Goal: Task Accomplishment & Management: Manage account settings

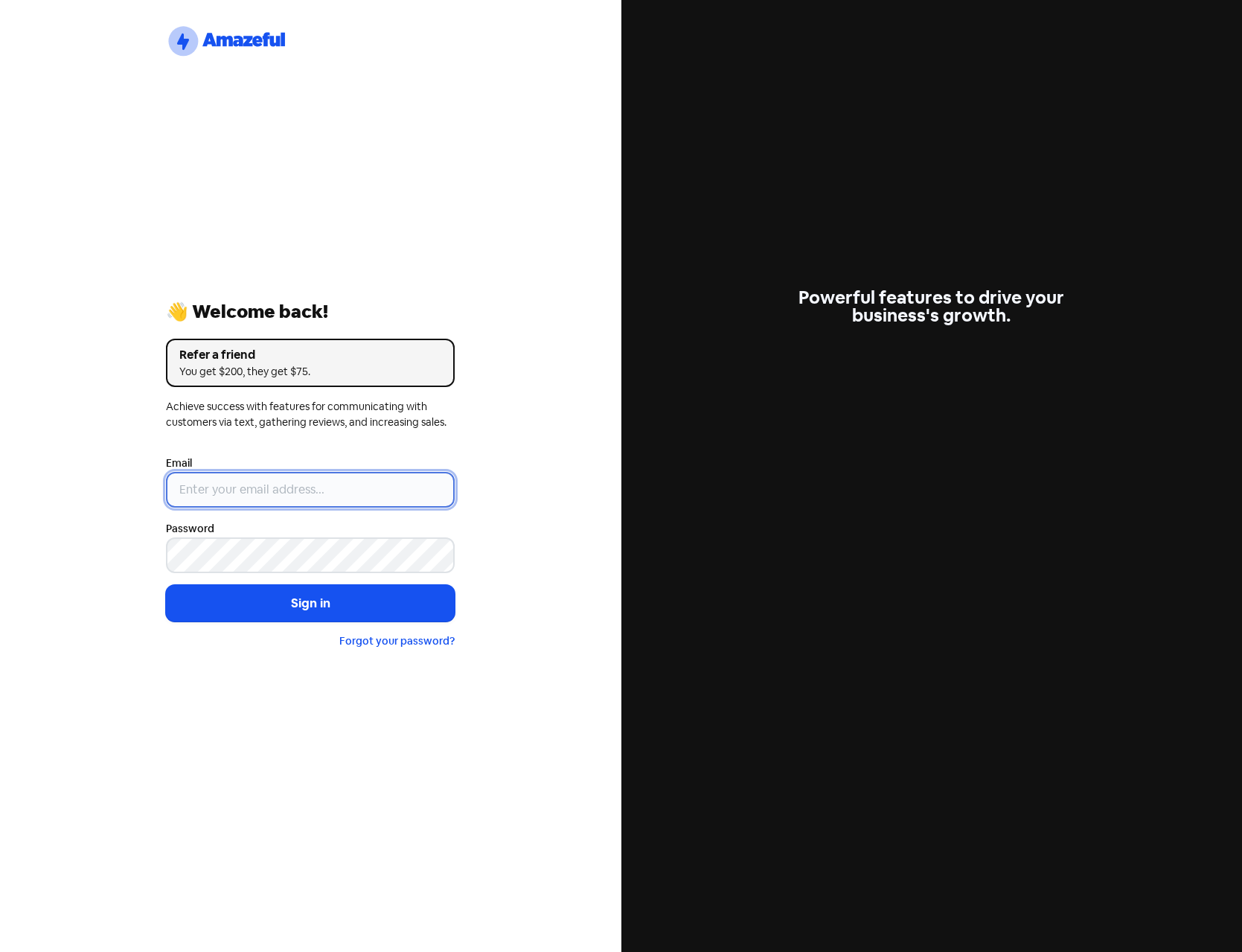
type input "[PERSON_NAME][EMAIL_ADDRESS][DOMAIN_NAME]"
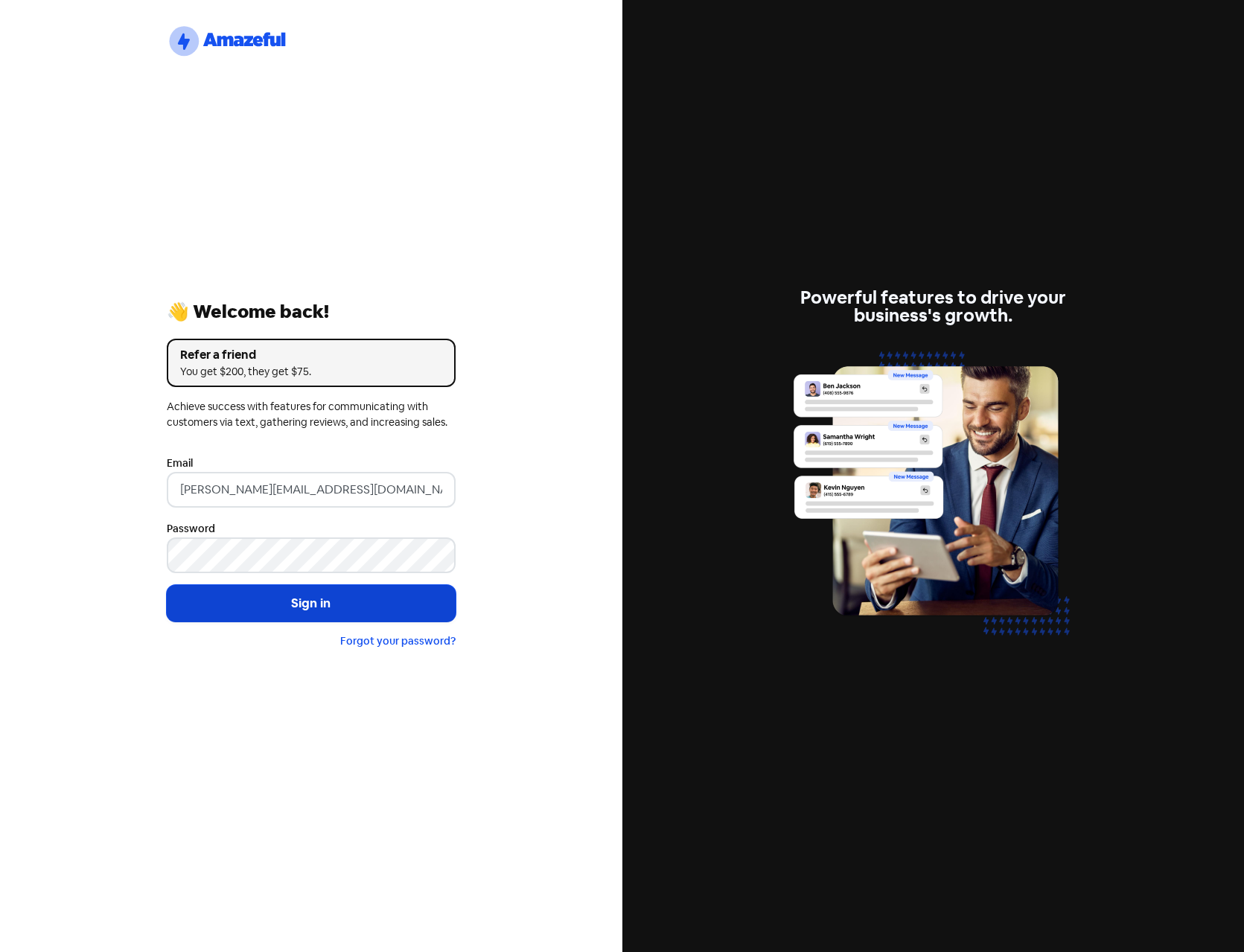
click at [341, 602] on button "Sign in" at bounding box center [311, 603] width 289 height 37
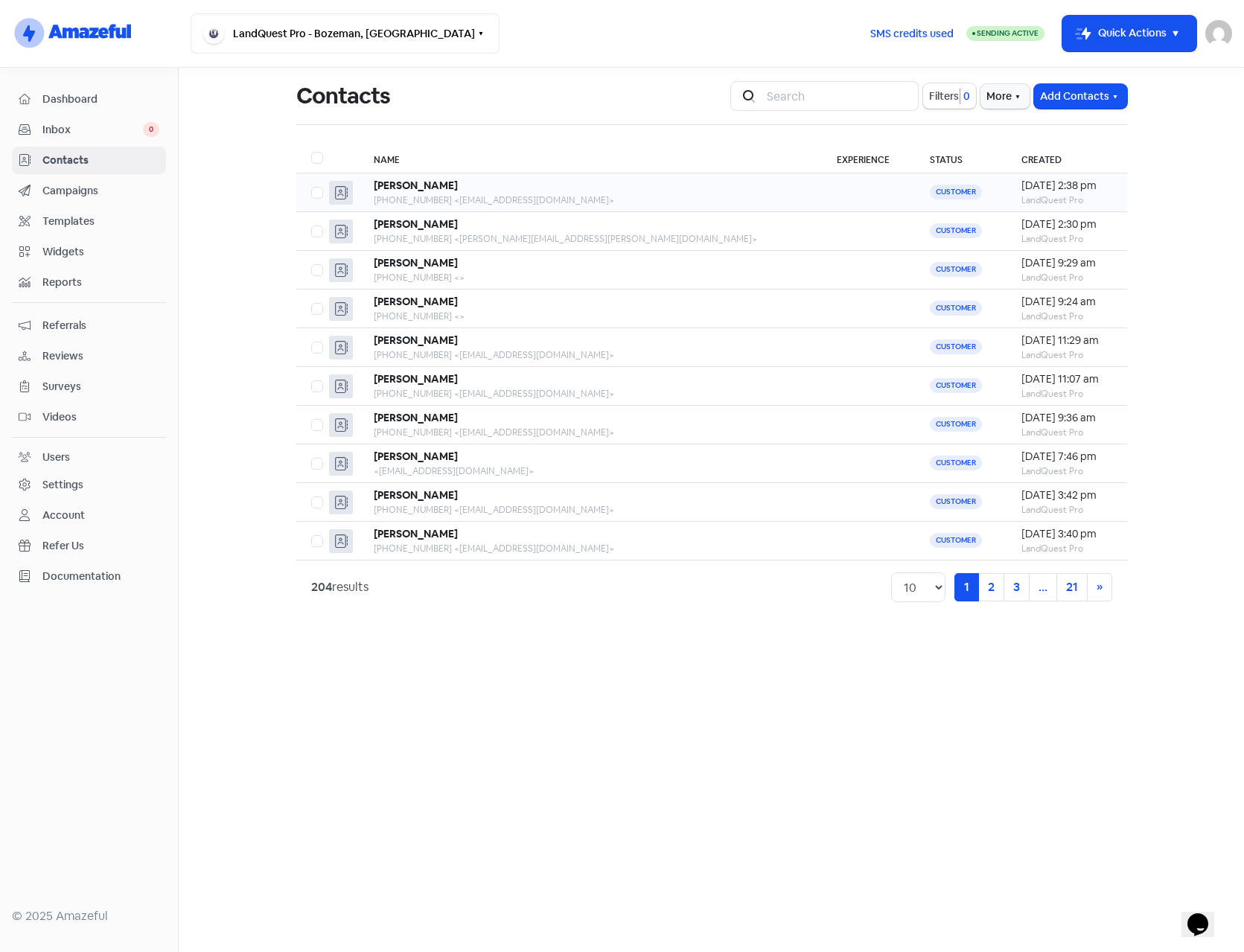
click at [482, 190] on div "[PERSON_NAME]" at bounding box center [590, 186] width 433 height 16
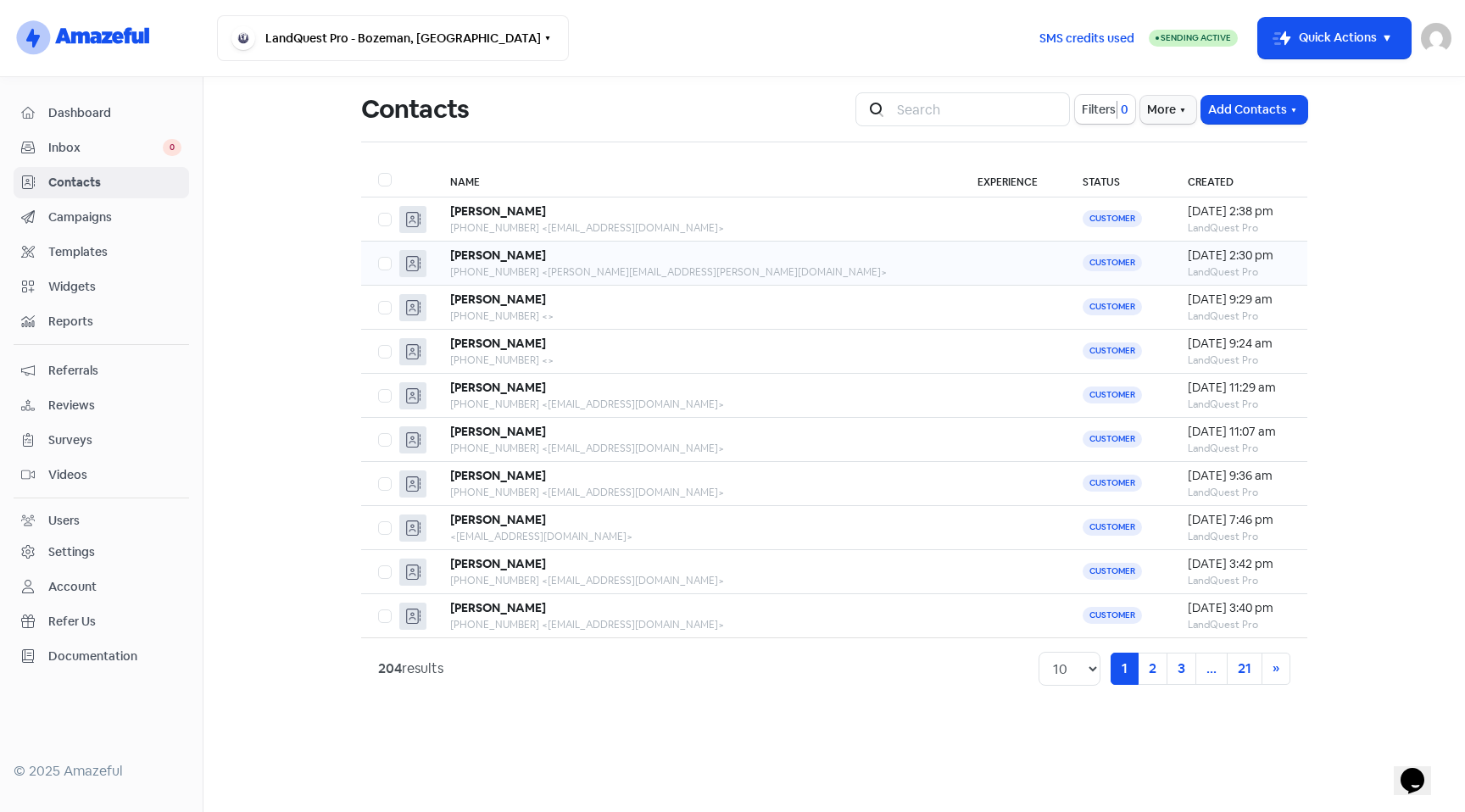
click at [553, 252] on div "[PERSON_NAME]" at bounding box center [696, 256] width 493 height 18
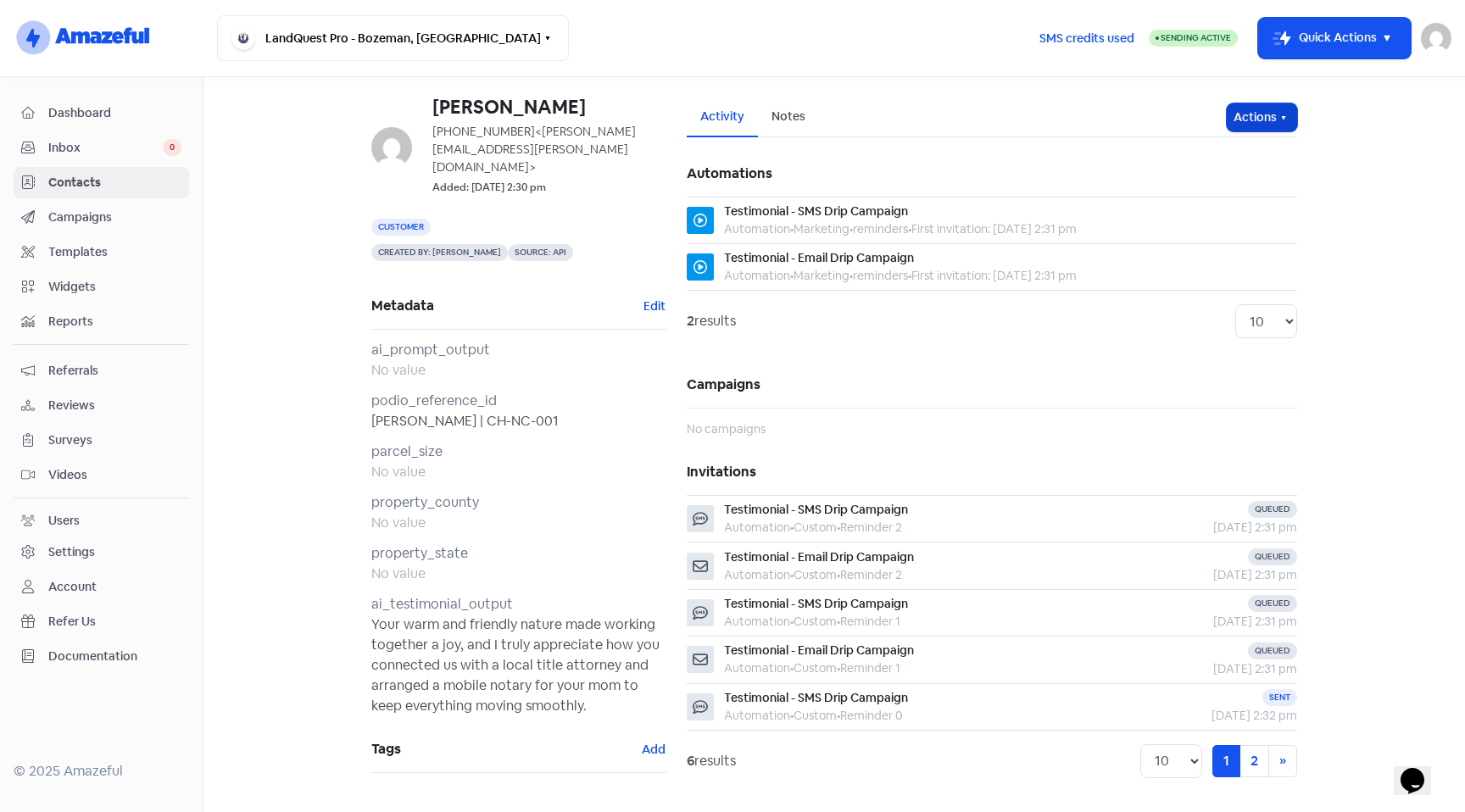
click at [1278, 119] on icon "button" at bounding box center [1284, 118] width 13 height 13
click at [1231, 229] on button "Unsubscribe" at bounding box center [1229, 230] width 134 height 34
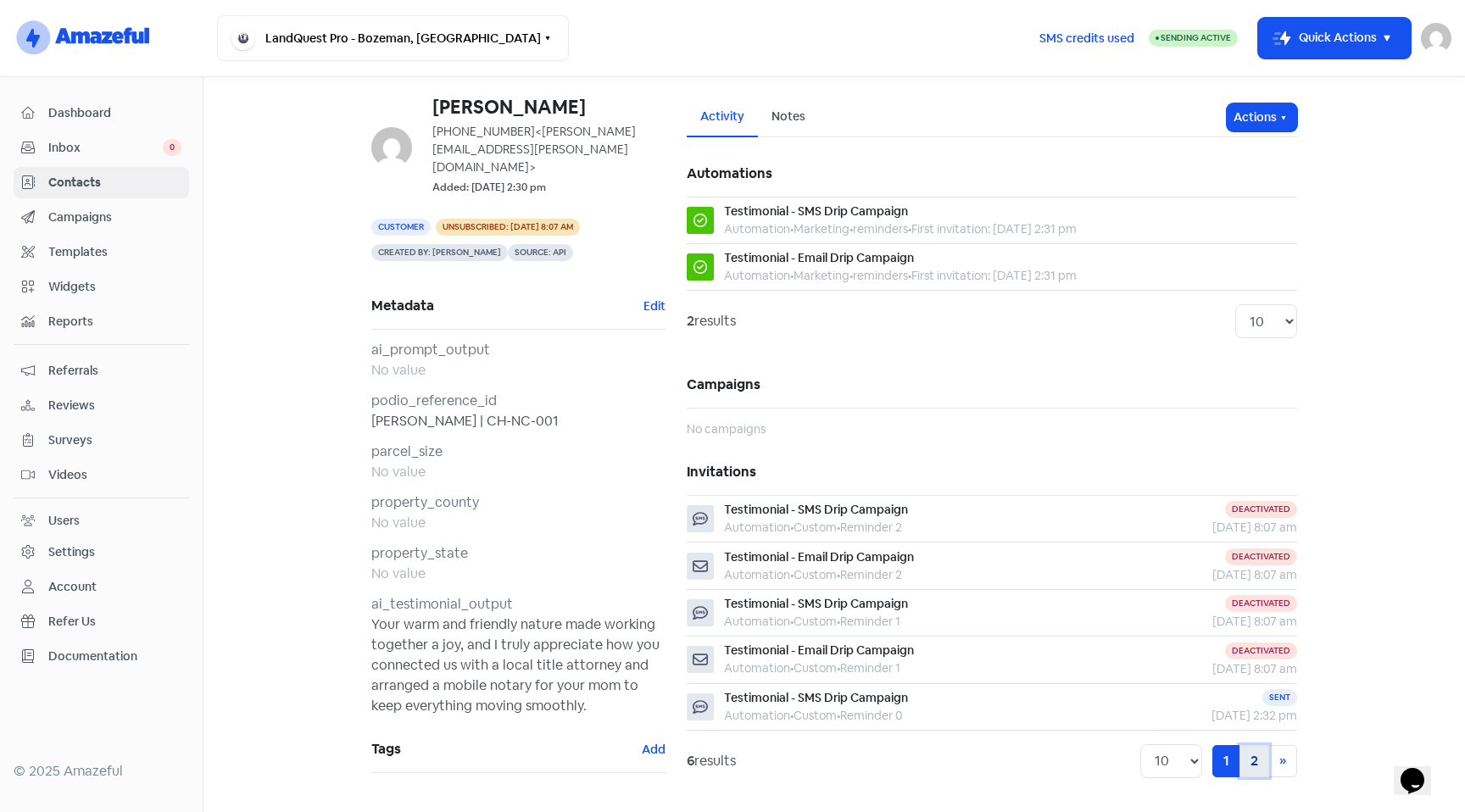
click at [1252, 762] on link "2" at bounding box center [1254, 762] width 30 height 32
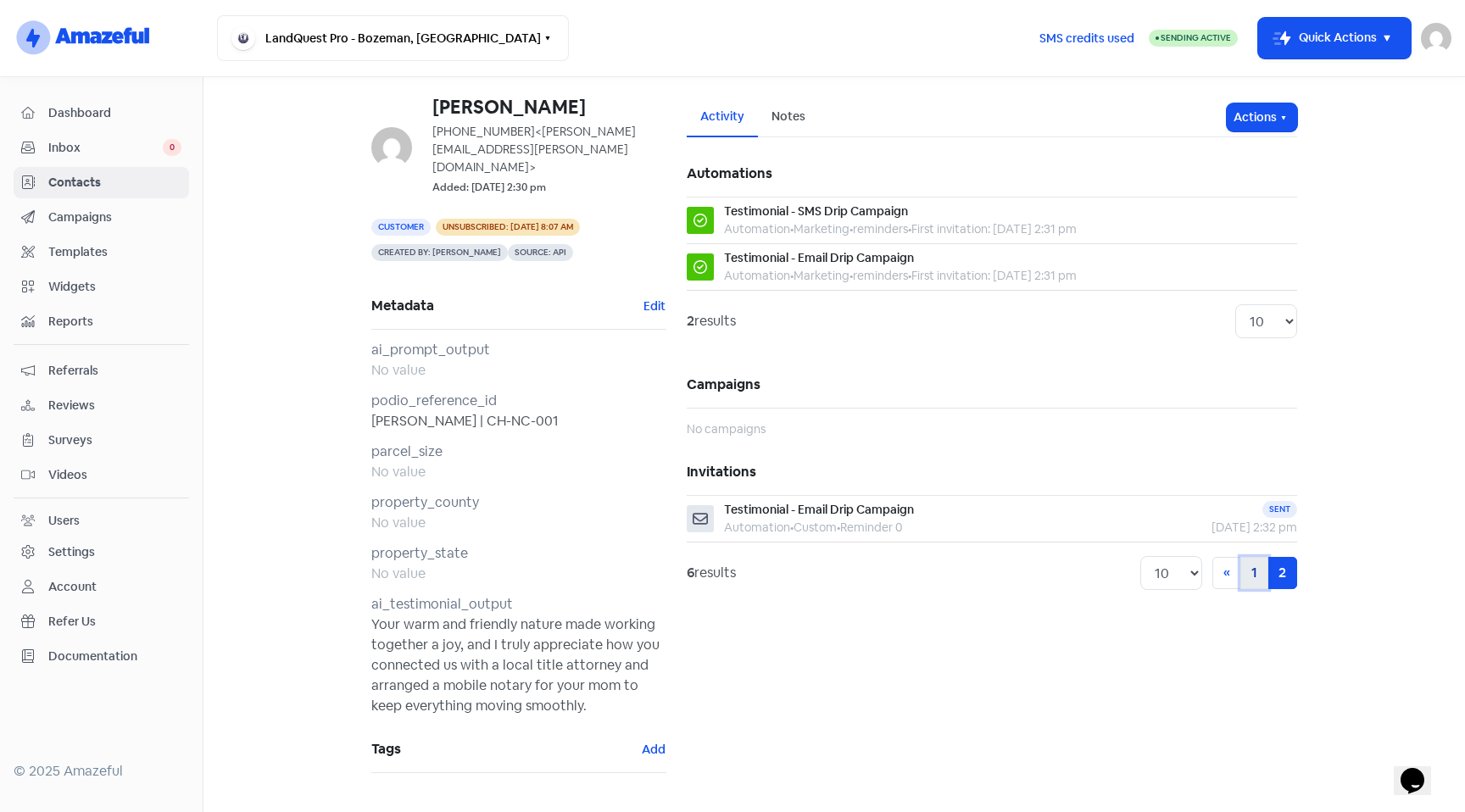
click at [1241, 575] on link "1" at bounding box center [1254, 573] width 28 height 32
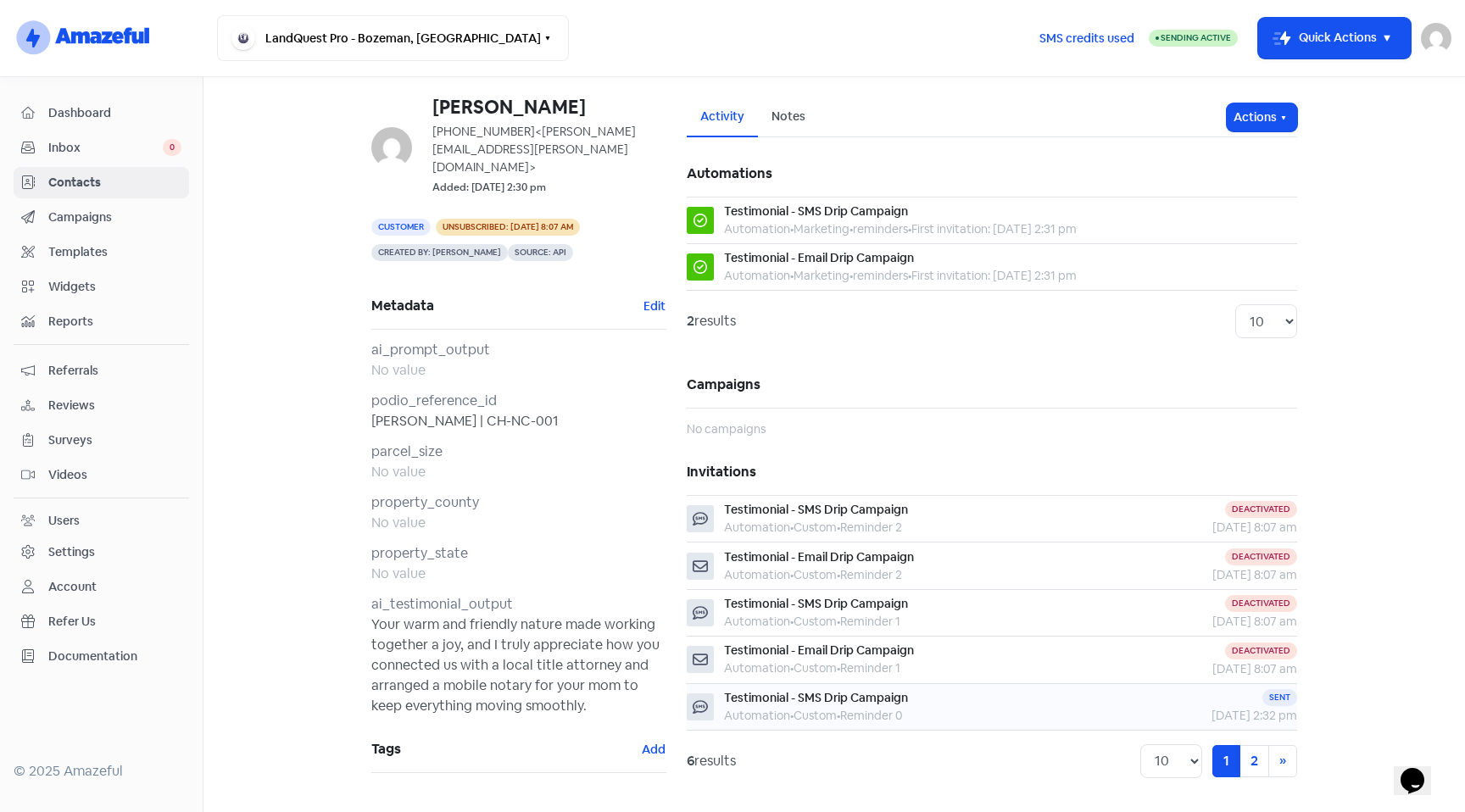
click at [975, 713] on div "Testimonial - SMS Drip Campaign Automation • Custom • Reminder 0" at bounding box center [897, 707] width 420 height 36
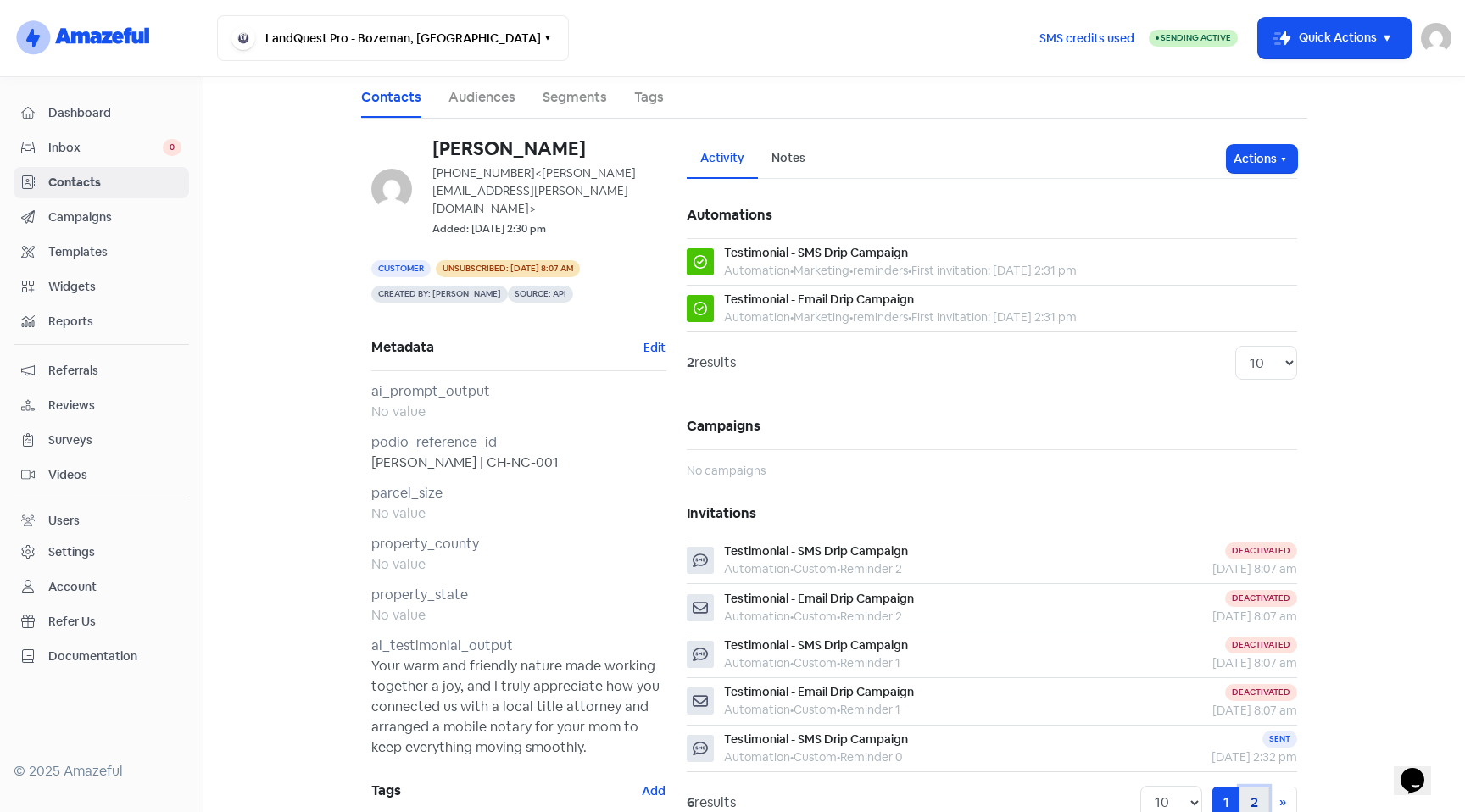
click at [1252, 796] on link "2" at bounding box center [1254, 803] width 30 height 32
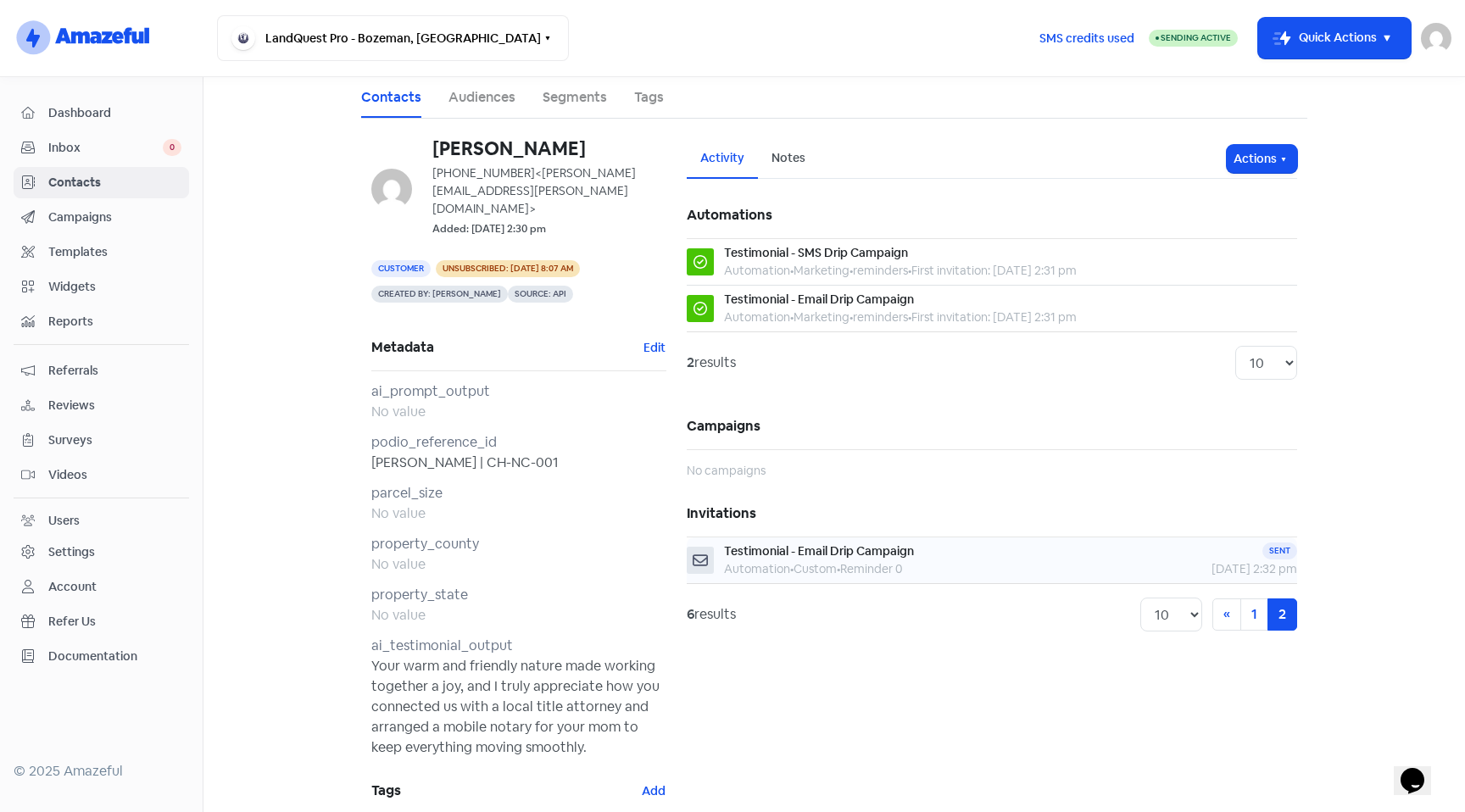
click at [991, 567] on div "Testimonial - Email Drip Campaign Automation • Custom • Reminder 0" at bounding box center [897, 560] width 420 height 36
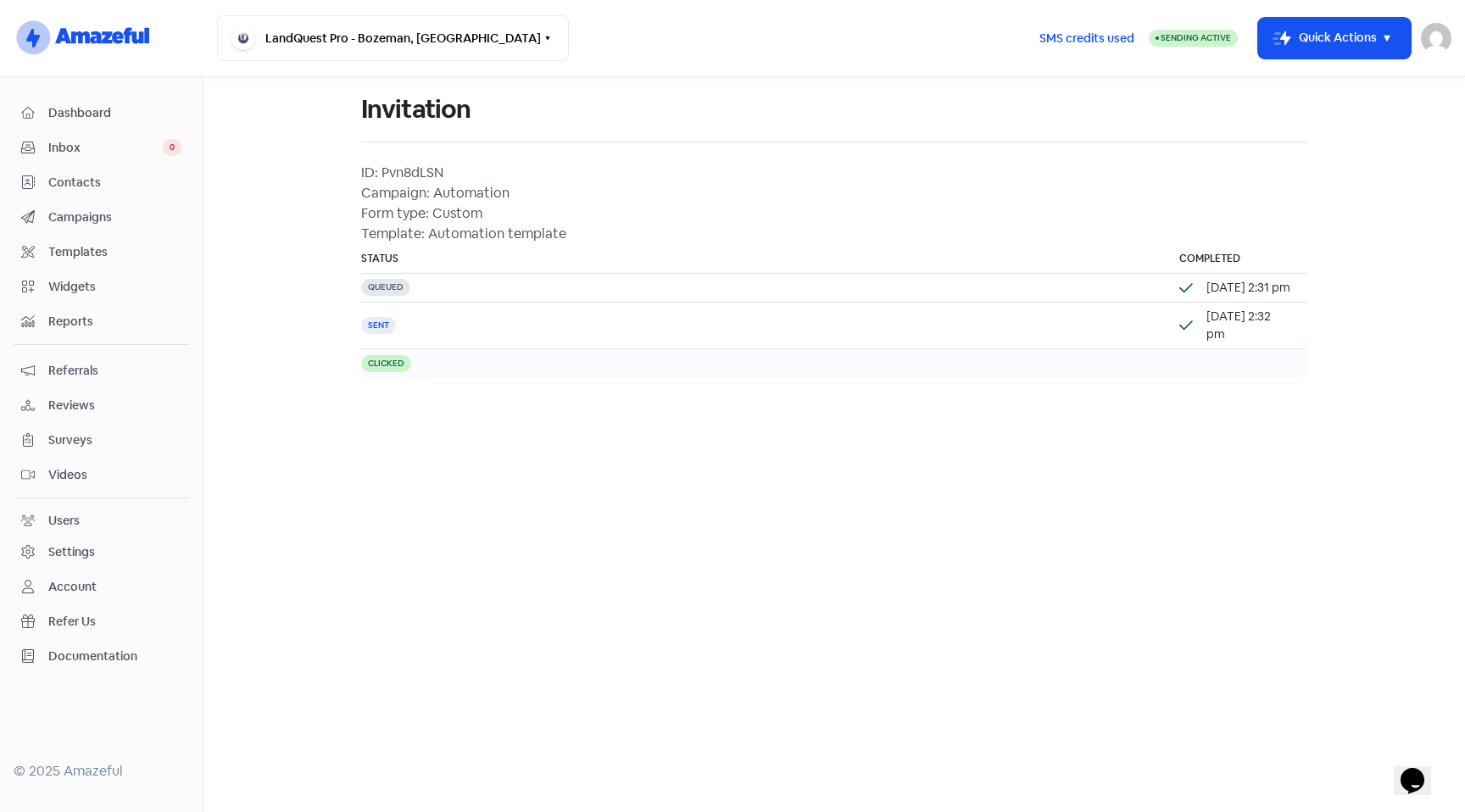
click at [369, 363] on div "Clicked" at bounding box center [386, 363] width 50 height 17
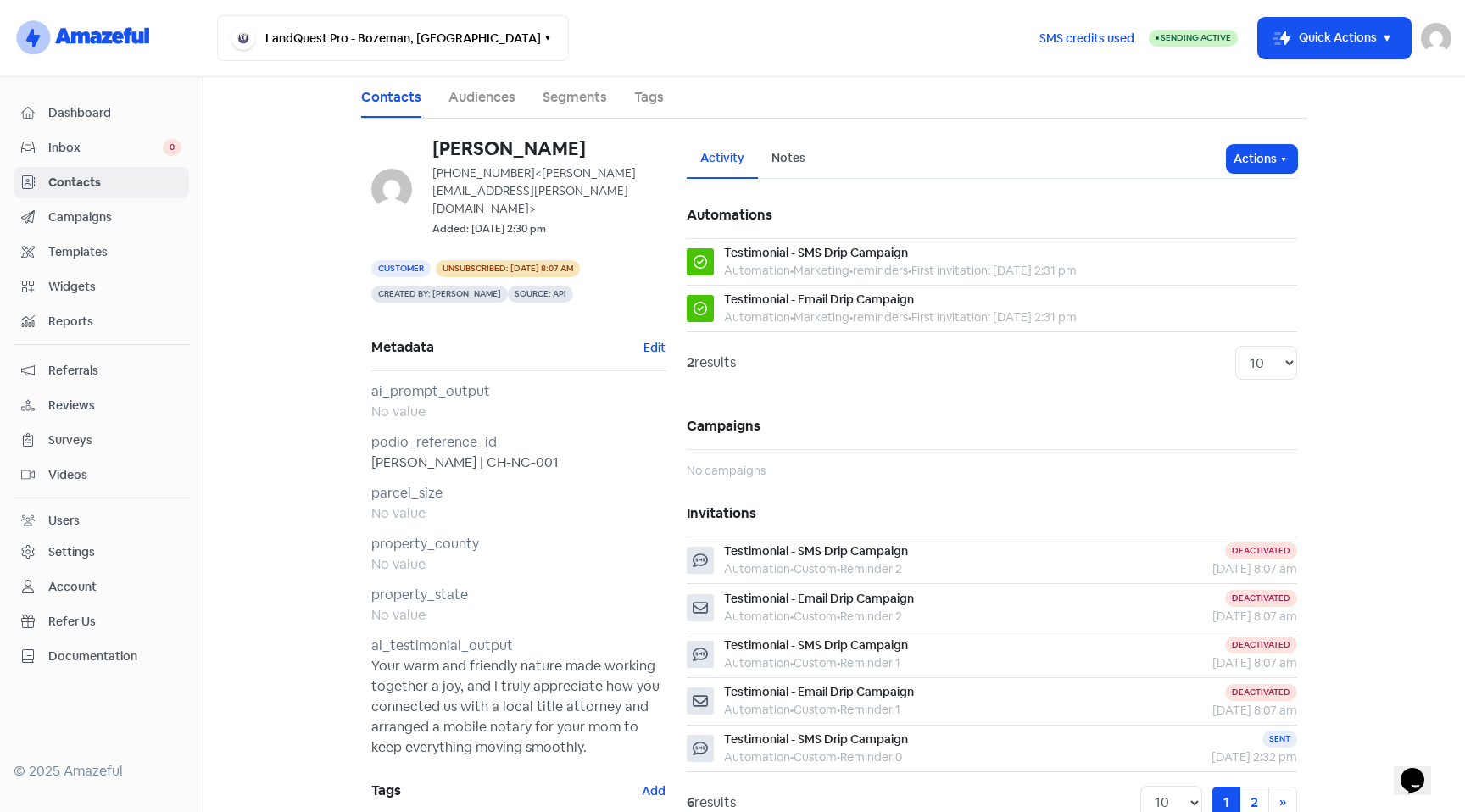
click at [94, 113] on span "Dashboard" at bounding box center [115, 113] width 133 height 18
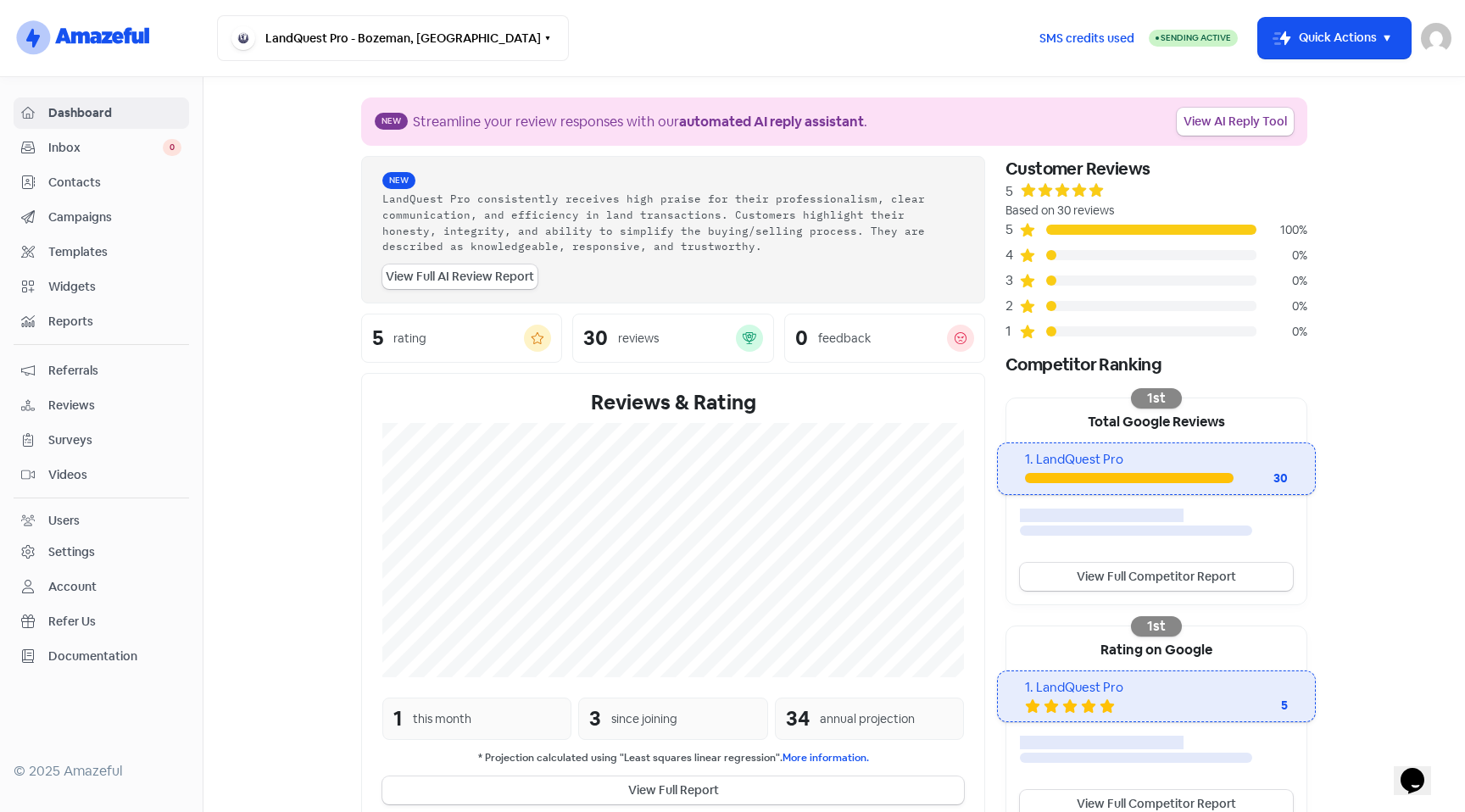
click at [98, 144] on span "Inbox" at bounding box center [105, 148] width 114 height 18
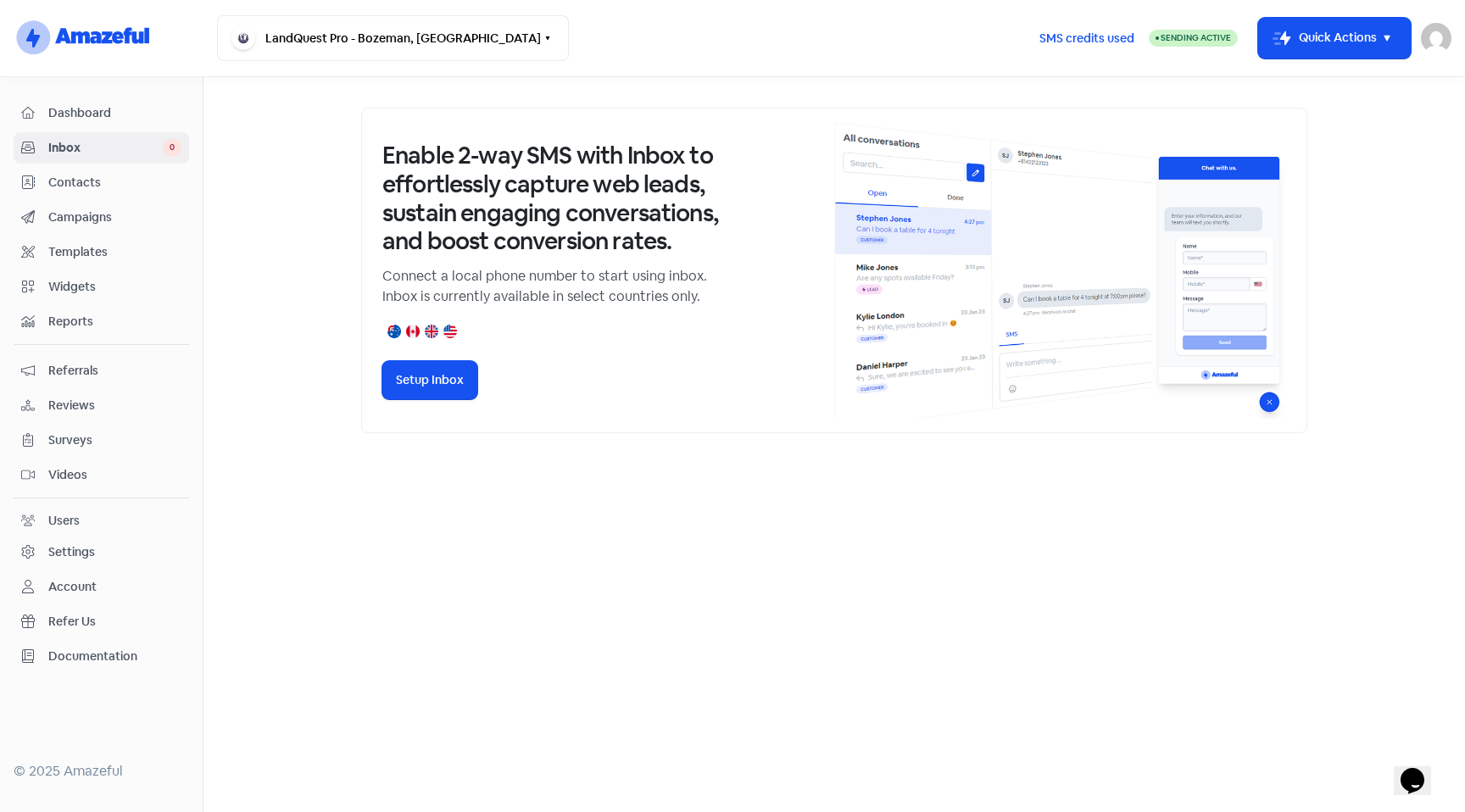
click at [113, 113] on span "Dashboard" at bounding box center [115, 113] width 133 height 18
